Goal: Find specific page/section: Find specific page/section

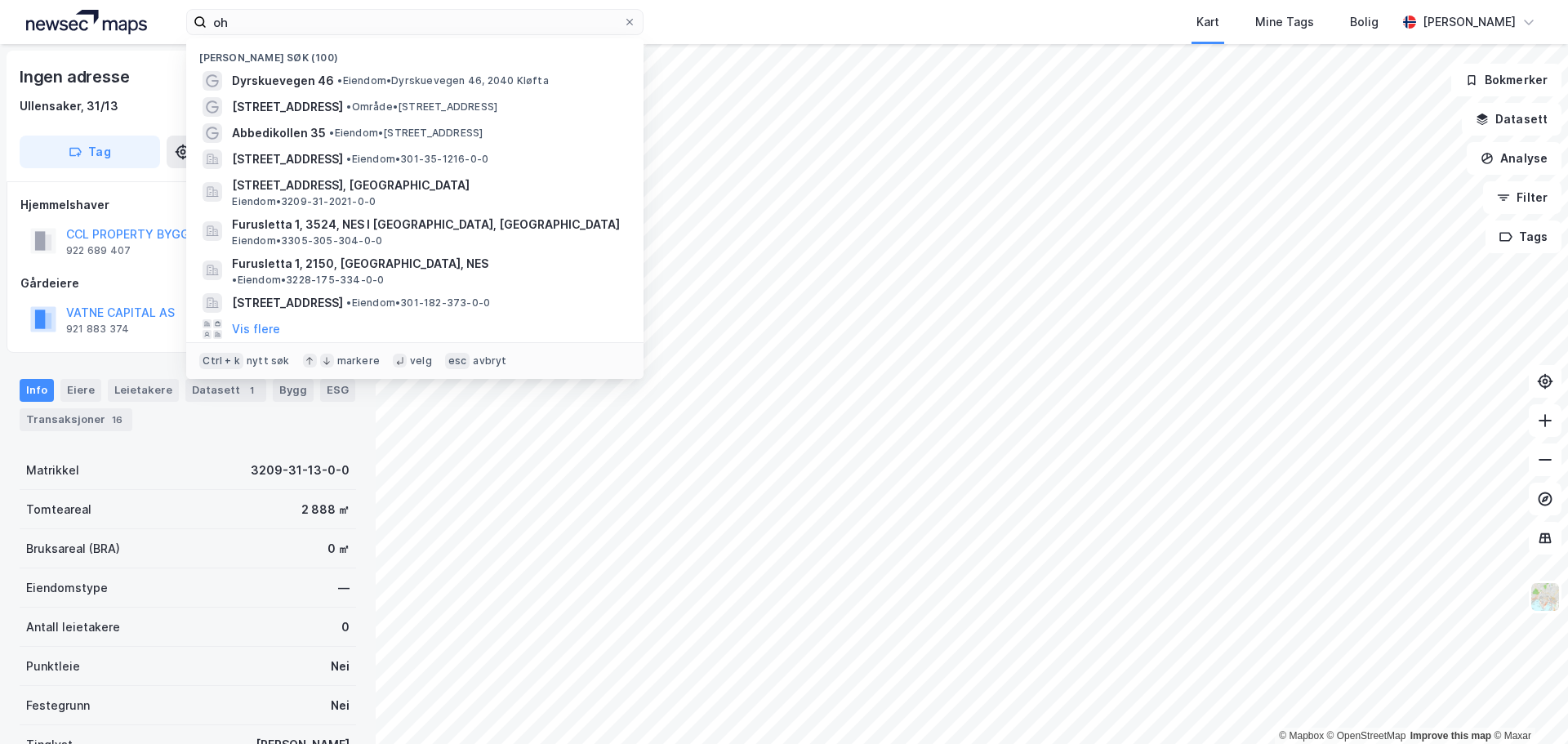
type input "o"
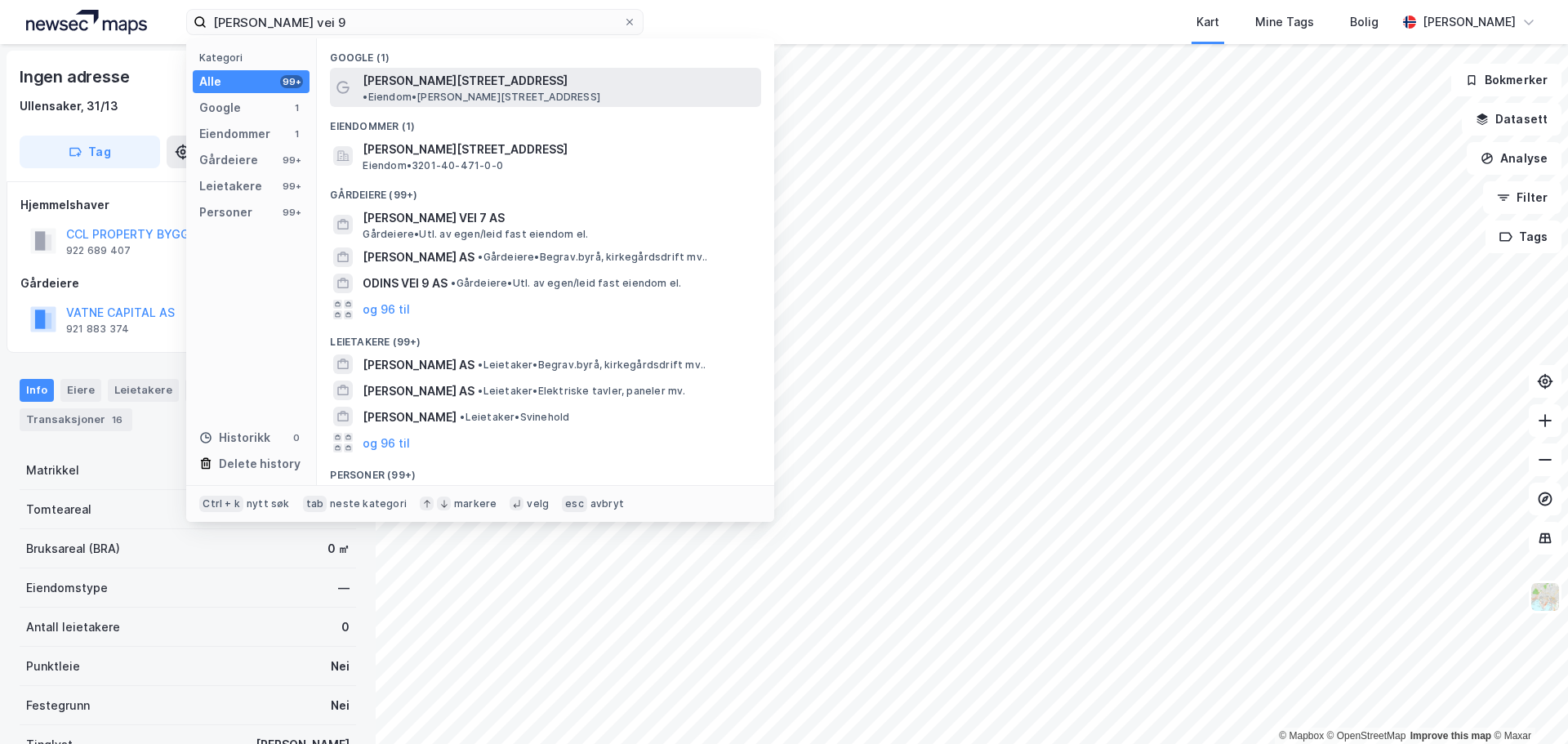
type input "[PERSON_NAME] vei 9"
click at [479, 87] on span "[PERSON_NAME][STREET_ADDRESS]" at bounding box center [465, 81] width 205 height 20
